Goal: Information Seeking & Learning: Learn about a topic

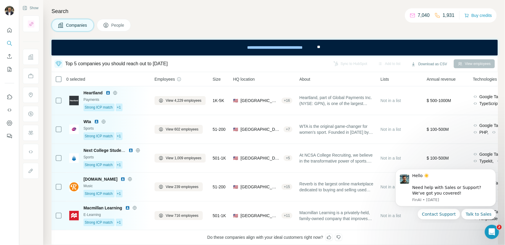
click at [455, 234] on div "Do these companies align with your ideal customers right now?" at bounding box center [275, 237] width 446 height 15
drag, startPoint x: 493, startPoint y: 169, endPoint x: 850, endPoint y: 334, distance: 393.0
click at [493, 169] on icon "Dismiss notification" at bounding box center [494, 170] width 2 height 2
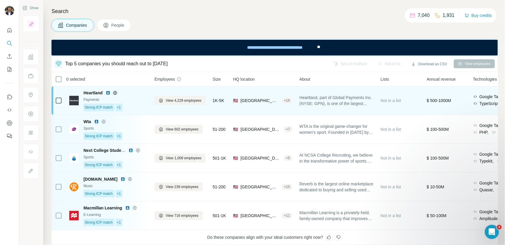
click at [140, 102] on div "Payments" at bounding box center [115, 99] width 64 height 5
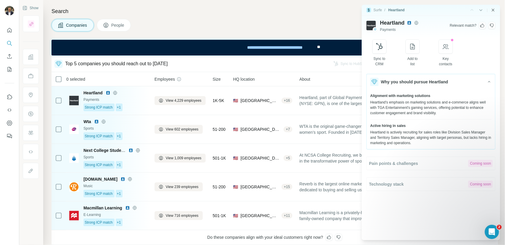
click at [494, 9] on icon "Close side panel" at bounding box center [493, 10] width 5 height 5
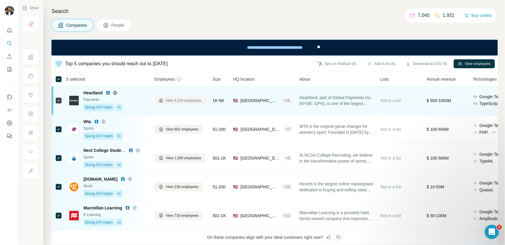
click at [181, 100] on span "View 4,229 employees" at bounding box center [184, 100] width 36 height 5
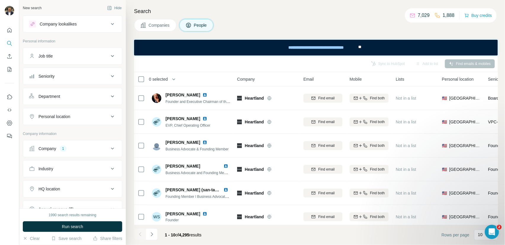
click at [158, 28] on span "Companies" at bounding box center [160, 25] width 22 height 6
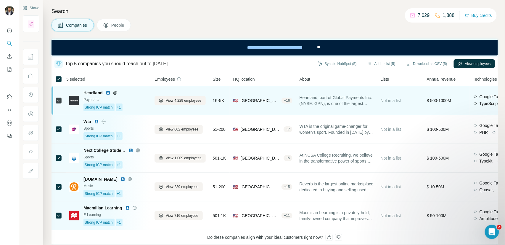
click at [133, 103] on div "Strong ICP match +1" at bounding box center [115, 107] width 64 height 8
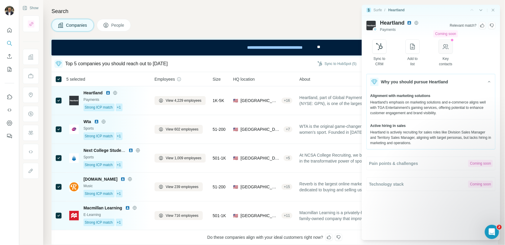
click at [449, 49] on icon "button" at bounding box center [445, 46] width 7 height 7
click at [481, 25] on icon at bounding box center [482, 26] width 4 height 4
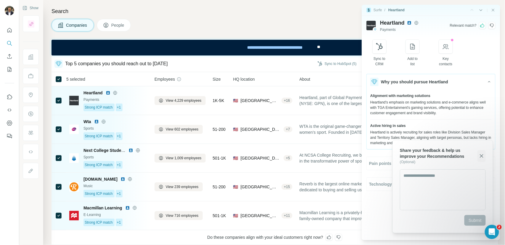
click at [482, 156] on icon "button" at bounding box center [481, 155] width 3 height 3
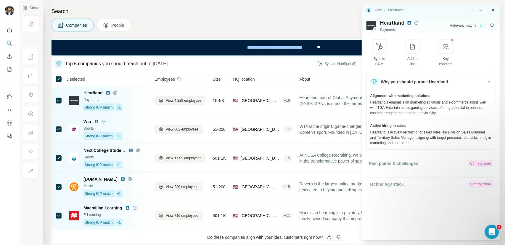
click at [495, 11] on icon "Close side panel" at bounding box center [493, 10] width 5 height 5
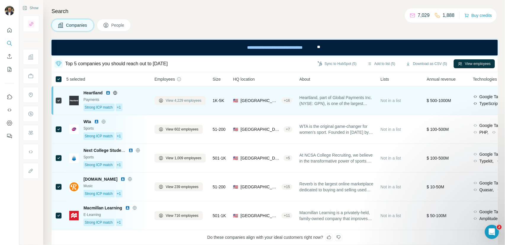
click at [177, 100] on span "View 4,229 employees" at bounding box center [184, 100] width 36 height 5
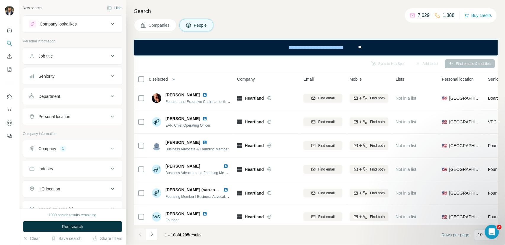
click at [160, 25] on span "Companies" at bounding box center [160, 25] width 22 height 6
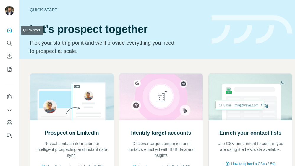
click at [8, 30] on icon "Quick start" at bounding box center [10, 30] width 6 height 6
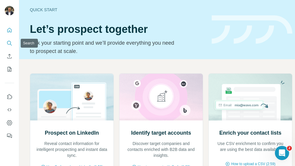
click at [10, 44] on icon "Search" at bounding box center [11, 45] width 2 height 2
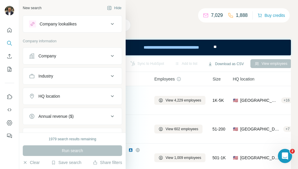
click at [47, 24] on div "Company lookalikes" at bounding box center [58, 24] width 37 height 6
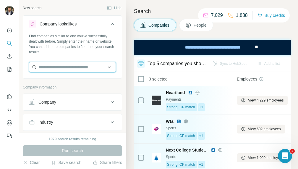
click at [49, 69] on input "text" at bounding box center [72, 67] width 87 height 11
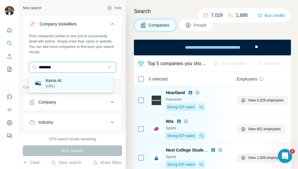
type input "********"
click at [52, 82] on p "Keros AI" at bounding box center [54, 81] width 16 height 6
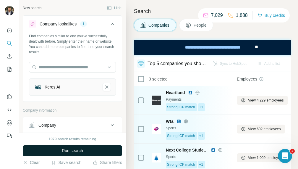
click at [79, 152] on span "Run search" at bounding box center [72, 151] width 21 height 6
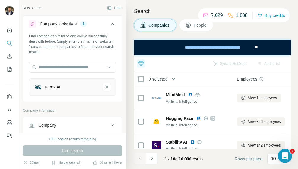
click at [50, 87] on div "Keros AI" at bounding box center [53, 87] width 16 height 6
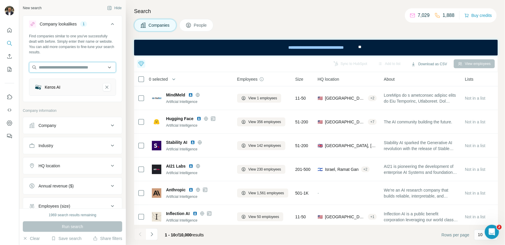
click at [54, 67] on input "text" at bounding box center [72, 67] width 87 height 11
click at [108, 90] on div "Keros AI" at bounding box center [72, 86] width 87 height 17
click at [107, 89] on button "Keros AI-remove-button" at bounding box center [107, 87] width 8 height 8
click at [60, 69] on input "text" at bounding box center [72, 67] width 87 height 11
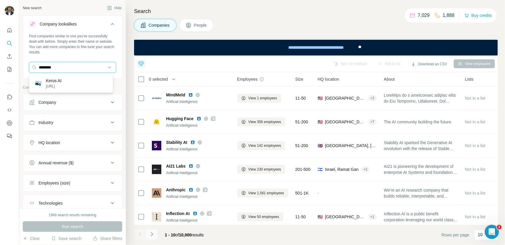
type input "********"
click at [240, 26] on div "Companies People" at bounding box center [316, 25] width 364 height 12
click at [52, 67] on input "text" at bounding box center [72, 67] width 87 height 11
type input "*"
click at [244, 28] on div "Companies People" at bounding box center [316, 25] width 364 height 12
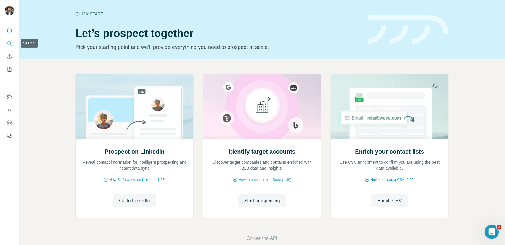
click at [8, 43] on icon "Search" at bounding box center [10, 43] width 6 height 6
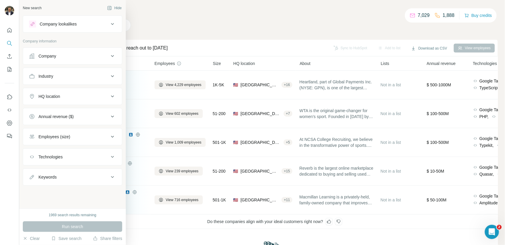
click at [32, 24] on icon at bounding box center [32, 24] width 5 height 5
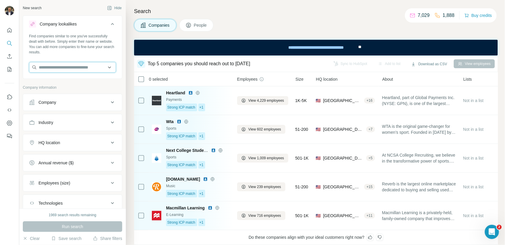
click at [52, 66] on input "text" at bounding box center [72, 67] width 87 height 11
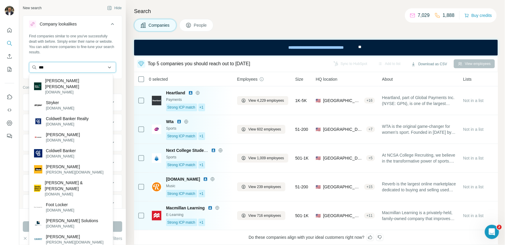
click at [59, 66] on input "***" at bounding box center [72, 67] width 87 height 11
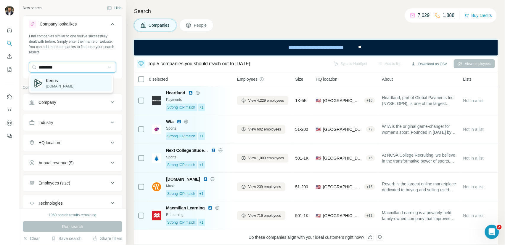
type input "*********"
click at [54, 82] on p "Kertos" at bounding box center [60, 81] width 28 height 6
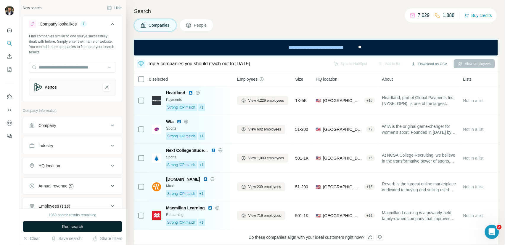
click at [81, 225] on span "Run search" at bounding box center [72, 226] width 21 height 6
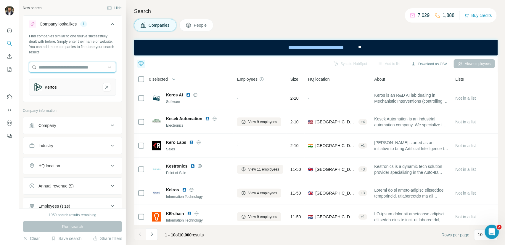
click at [51, 70] on input "text" at bounding box center [72, 67] width 87 height 11
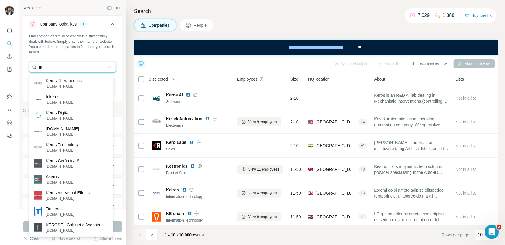
type input "*"
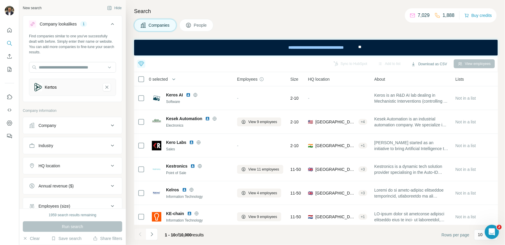
click at [245, 22] on div "Companies People" at bounding box center [316, 25] width 364 height 12
